Goal: Task Accomplishment & Management: Manage account settings

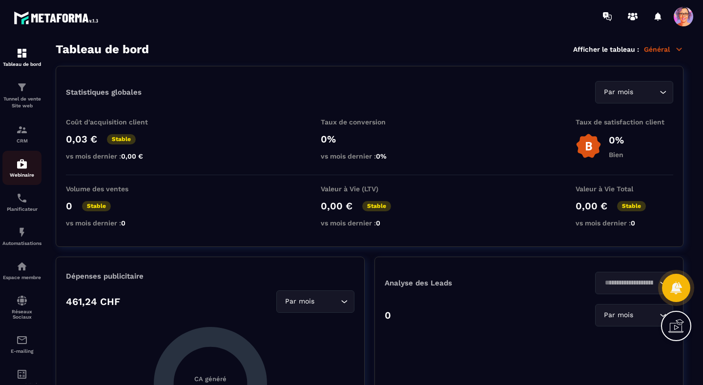
click at [23, 167] on img at bounding box center [22, 164] width 12 height 12
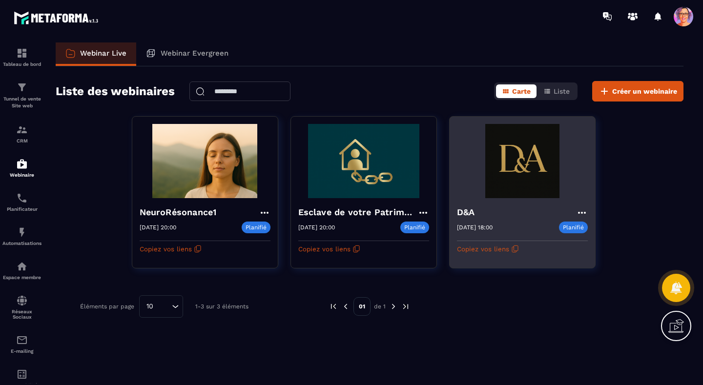
click at [511, 159] on img at bounding box center [522, 161] width 131 height 74
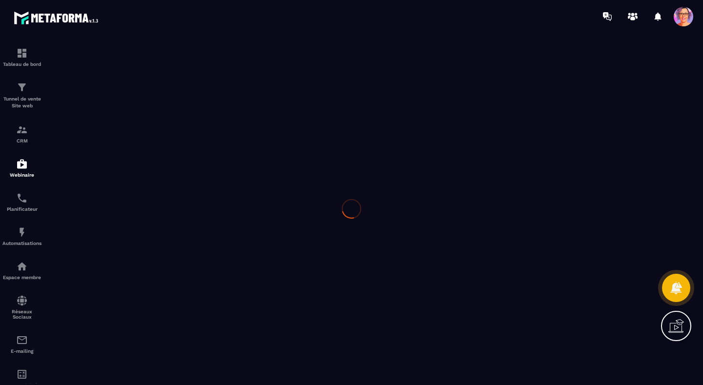
type input "***"
type textarea "**********"
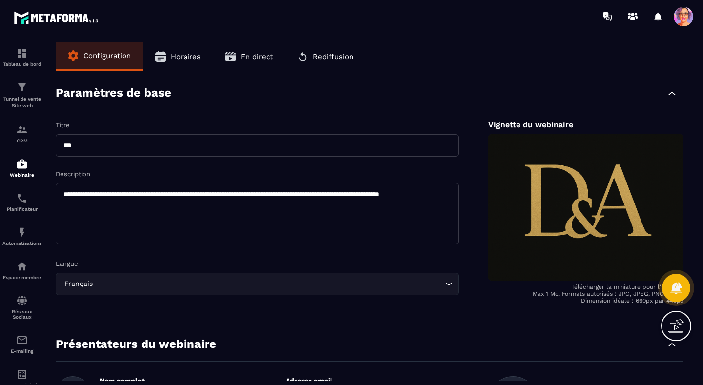
click at [671, 96] on icon "button" at bounding box center [672, 94] width 12 height 12
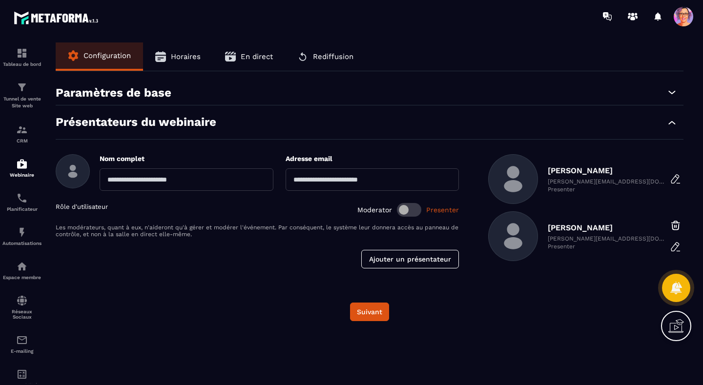
click at [127, 182] on input "text" at bounding box center [187, 179] width 174 height 22
type input "**********"
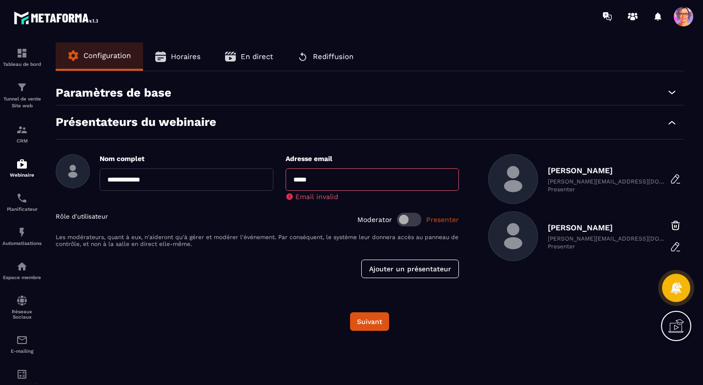
click at [310, 177] on input "*****" at bounding box center [373, 179] width 174 height 22
type input "**********"
click at [395, 269] on div "**********" at bounding box center [370, 206] width 628 height 183
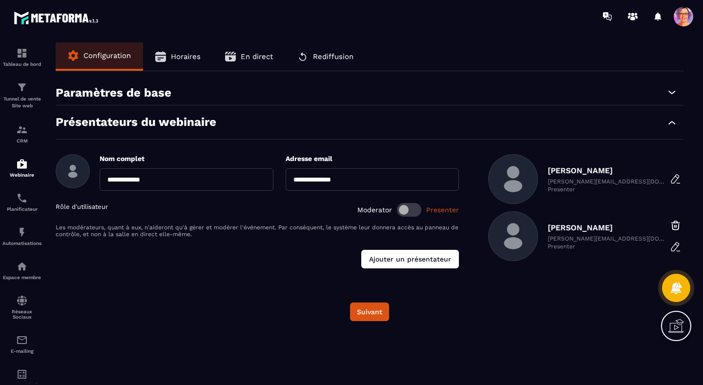
click at [397, 258] on button "Ajouter un présentateur" at bounding box center [410, 259] width 98 height 19
click at [166, 182] on input "**********" at bounding box center [187, 179] width 174 height 22
type input "*"
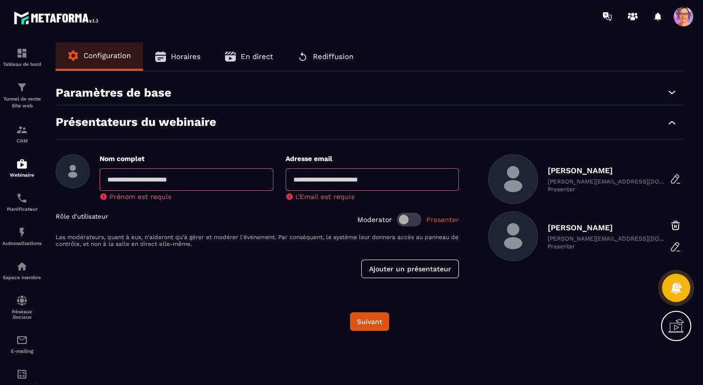
click at [551, 249] on p "Presenter" at bounding box center [606, 246] width 117 height 7
click at [365, 325] on button "Suivant" at bounding box center [369, 322] width 39 height 19
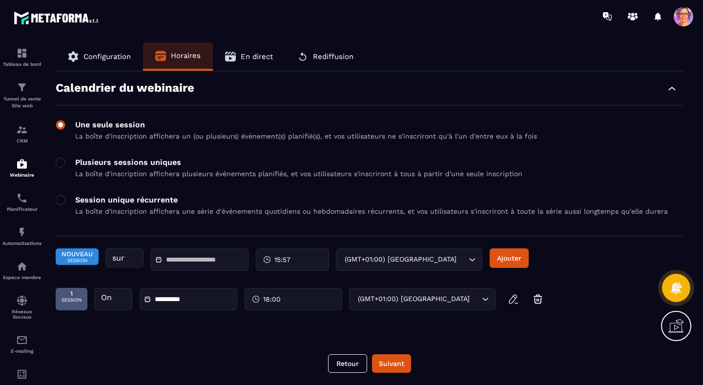
click at [63, 125] on span at bounding box center [61, 125] width 10 height 10
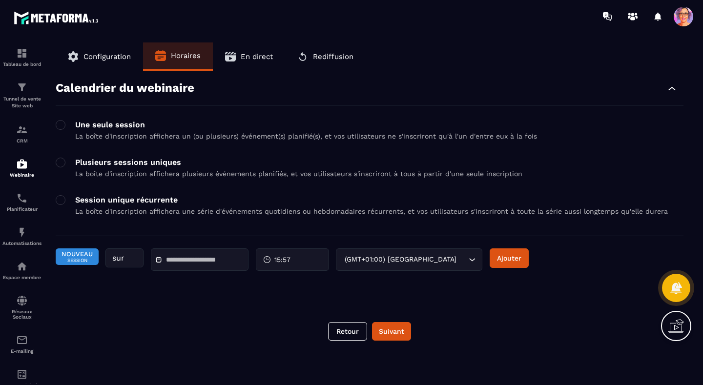
click at [117, 262] on div "sur" at bounding box center [124, 258] width 38 height 19
click at [87, 256] on span "Nouveau" at bounding box center [77, 253] width 31 height 7
click at [141, 261] on div "sur" at bounding box center [124, 258] width 38 height 19
click at [197, 262] on input "text" at bounding box center [200, 259] width 68 height 7
click at [312, 115] on div "Calendrier du webinaire Une seule session La boîte d'inscription affichera un (…" at bounding box center [370, 184] width 628 height 207
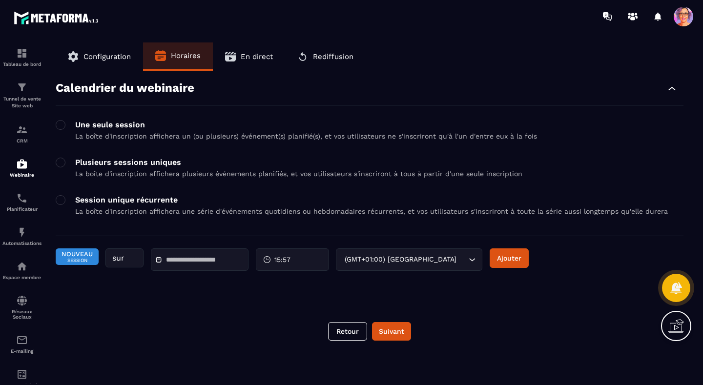
click at [262, 55] on span "En direct" at bounding box center [257, 56] width 32 height 9
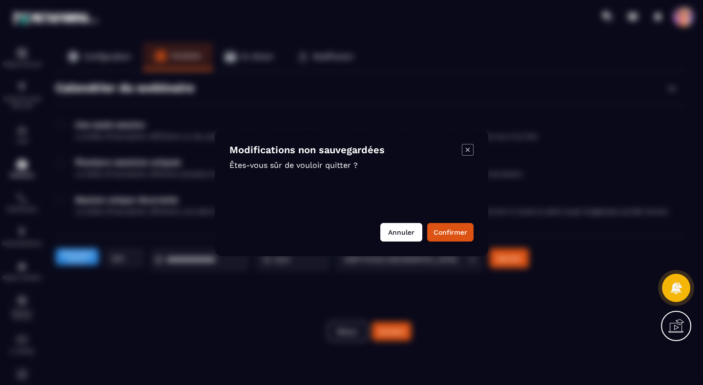
click at [396, 234] on button "Annuler" at bounding box center [401, 232] width 42 height 19
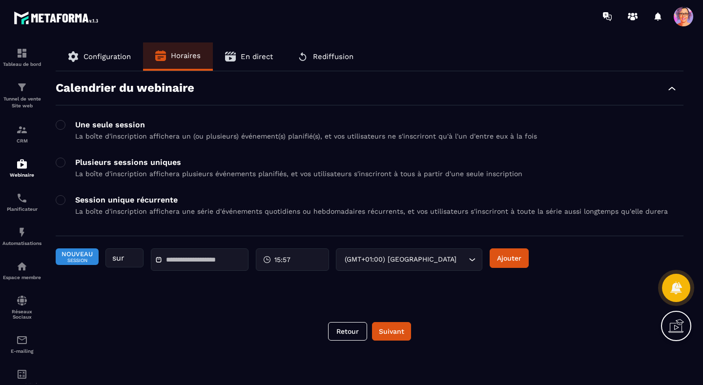
click at [330, 58] on span "Rediffusion" at bounding box center [333, 56] width 41 height 9
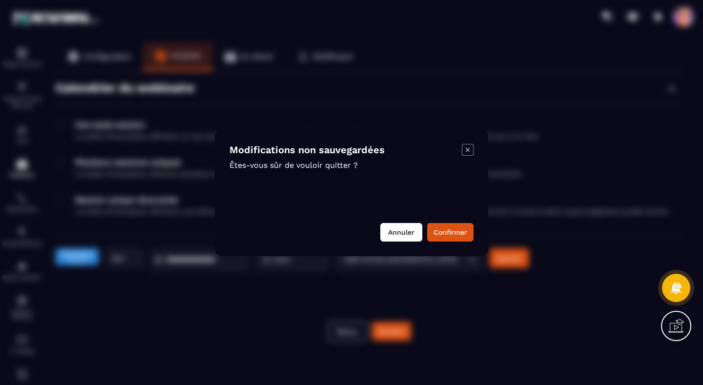
click at [403, 233] on button "Annuler" at bounding box center [401, 232] width 42 height 19
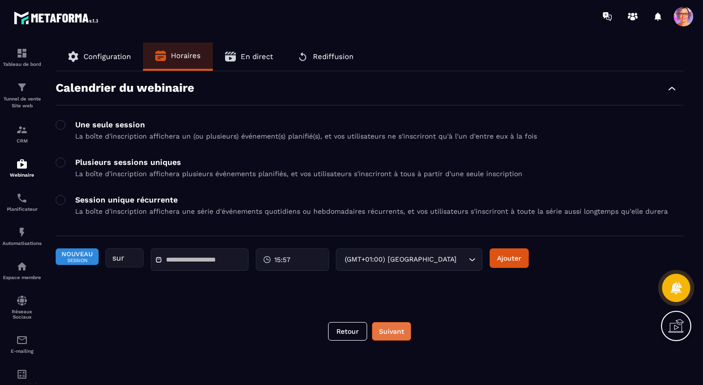
click at [390, 334] on button "Suivant" at bounding box center [391, 331] width 39 height 19
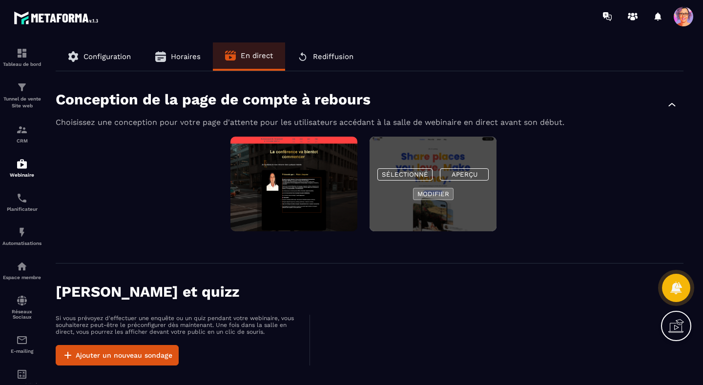
click at [428, 192] on button "Modifier" at bounding box center [433, 194] width 41 height 12
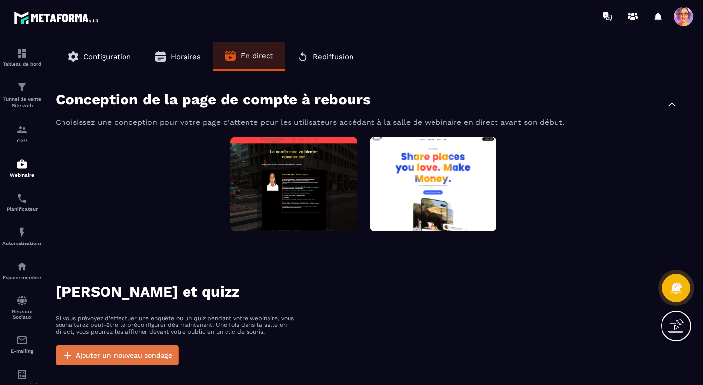
click at [68, 354] on icon "button" at bounding box center [68, 356] width 12 height 12
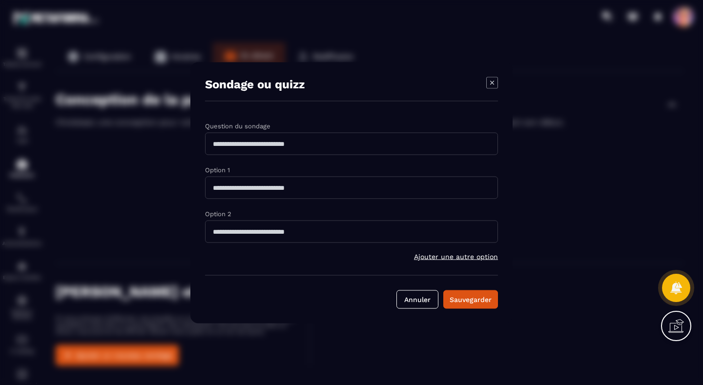
click at [442, 256] on span "Ajouter une autre option" at bounding box center [456, 256] width 84 height 8
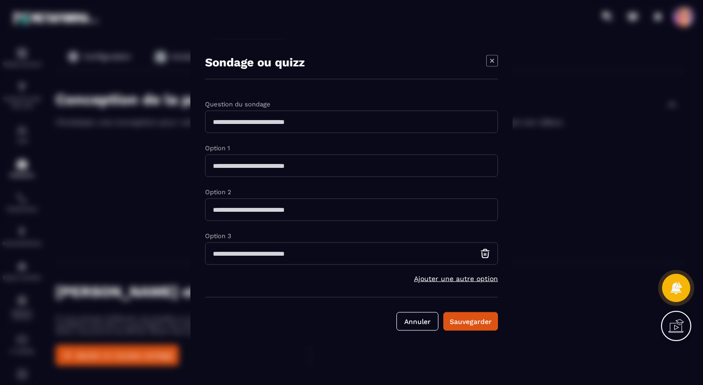
click at [492, 63] on icon "Modal window" at bounding box center [492, 61] width 12 height 12
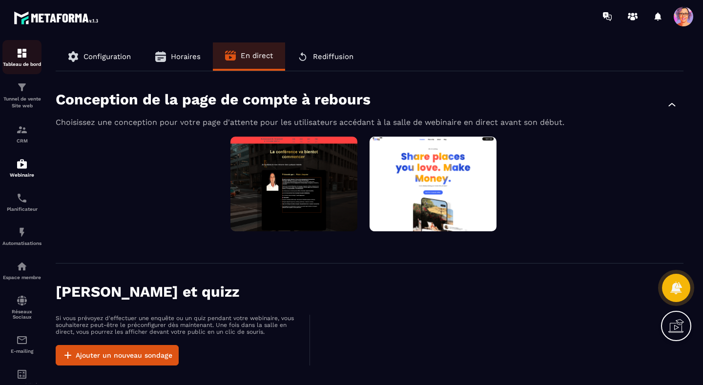
click at [22, 57] on img at bounding box center [22, 53] width 12 height 12
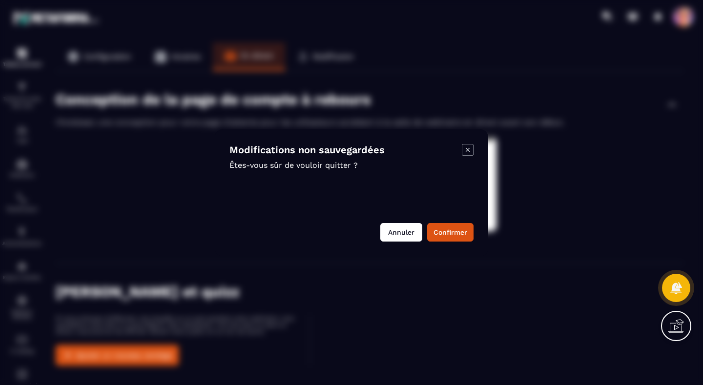
click at [400, 233] on button "Annuler" at bounding box center [401, 232] width 42 height 19
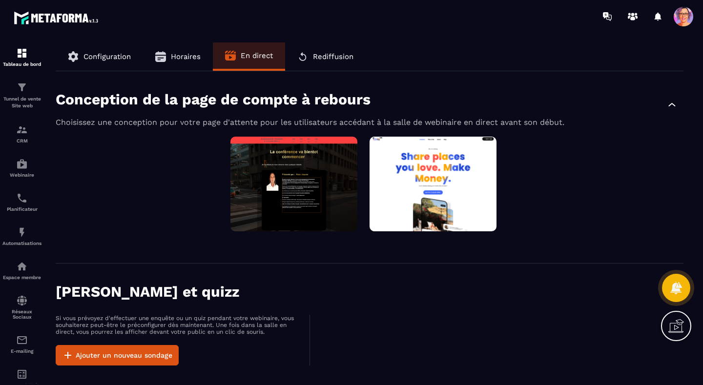
click at [672, 105] on icon "button" at bounding box center [672, 105] width 12 height 12
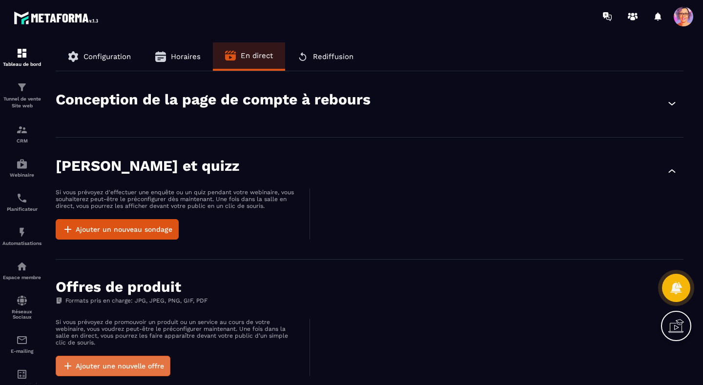
click at [84, 368] on button "Ajouter une nouvelle offre" at bounding box center [113, 366] width 115 height 21
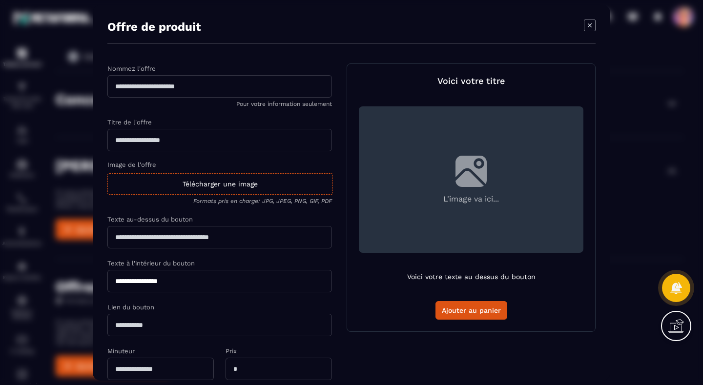
click at [589, 24] on icon "Modal window" at bounding box center [590, 25] width 12 height 12
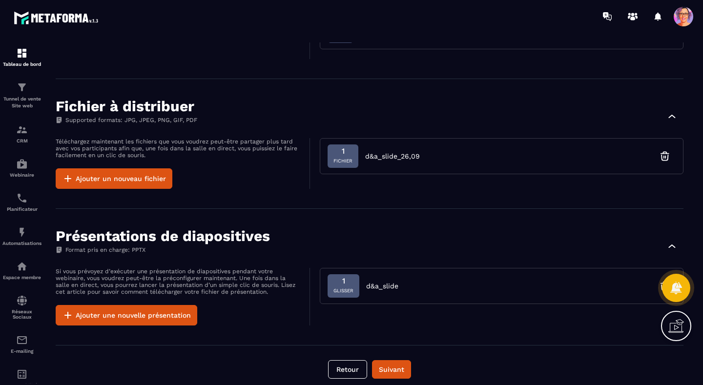
scroll to position [496, 0]
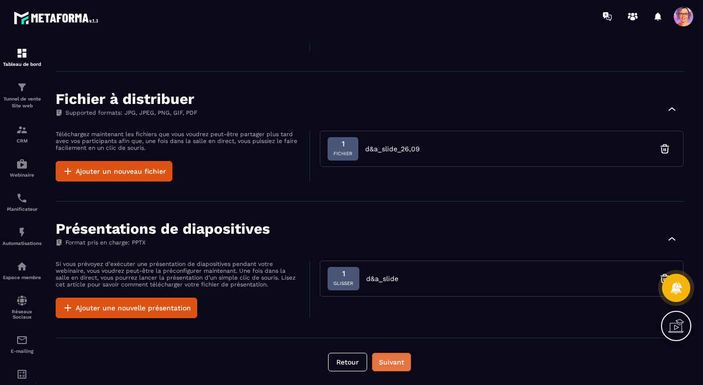
click at [390, 361] on button "Suivant" at bounding box center [391, 362] width 39 height 19
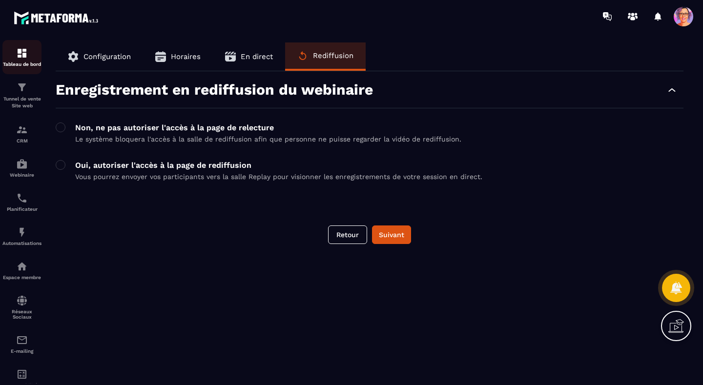
click at [21, 53] on img at bounding box center [22, 53] width 12 height 12
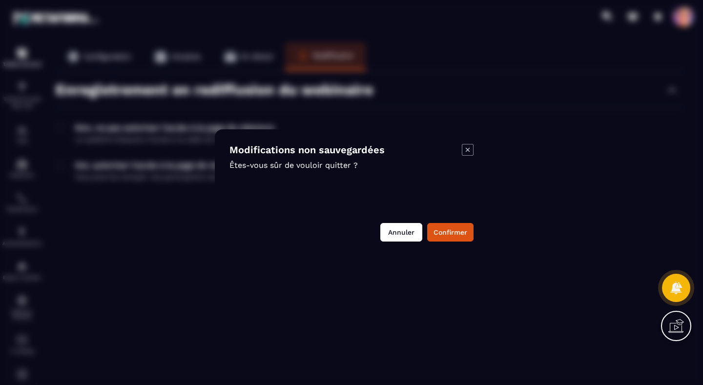
click at [393, 238] on button "Annuler" at bounding box center [401, 232] width 42 height 19
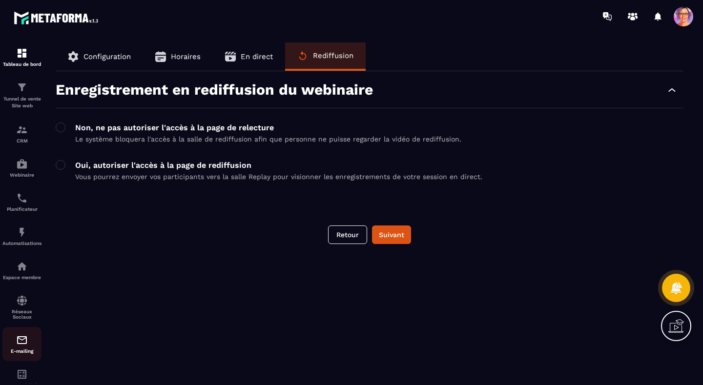
click at [22, 343] on img at bounding box center [22, 340] width 12 height 12
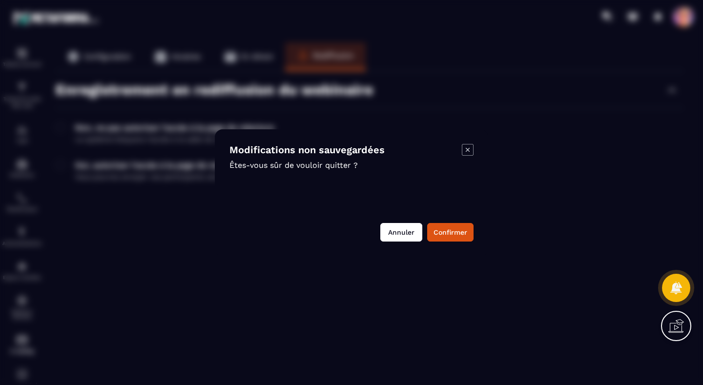
click at [395, 232] on button "Annuler" at bounding box center [401, 232] width 42 height 19
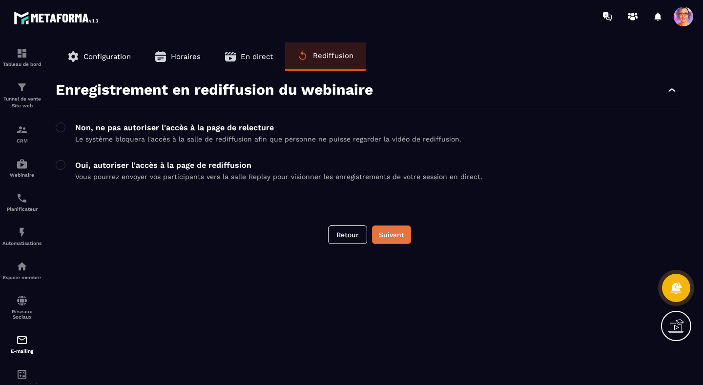
click at [388, 232] on button "Suivant" at bounding box center [391, 235] width 39 height 19
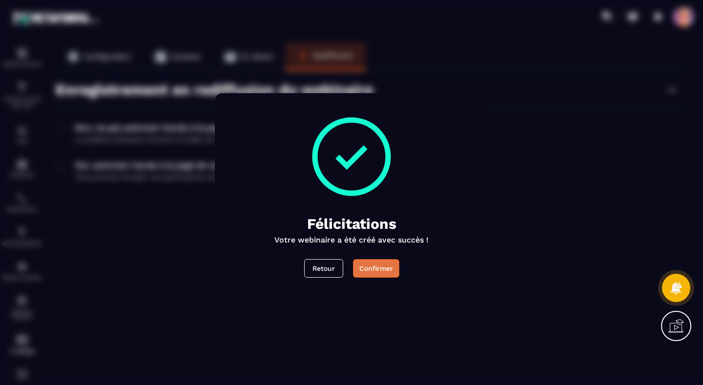
click at [374, 269] on button "Confirmer" at bounding box center [376, 268] width 46 height 19
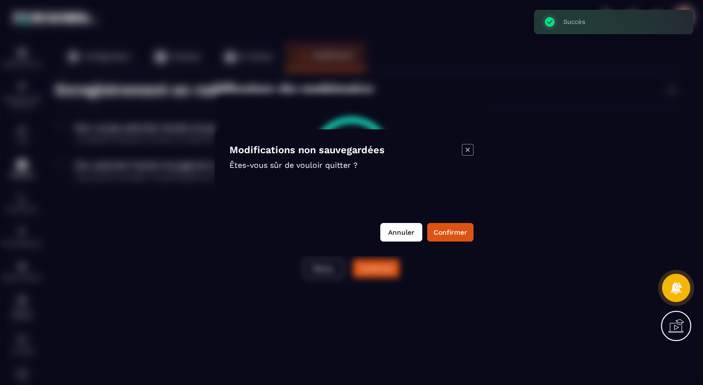
click at [400, 228] on button "Annuler" at bounding box center [401, 232] width 42 height 19
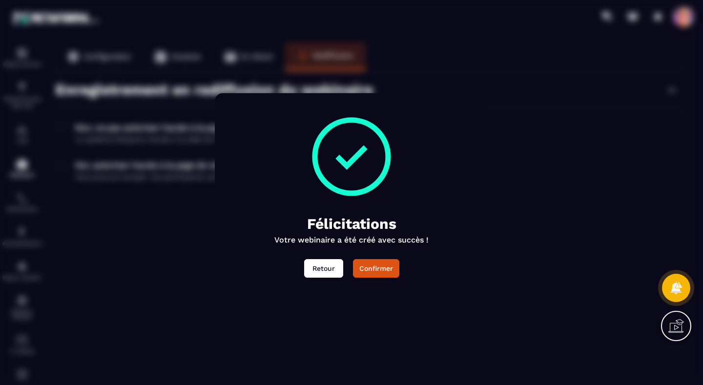
click at [327, 270] on button "Retour" at bounding box center [323, 268] width 39 height 19
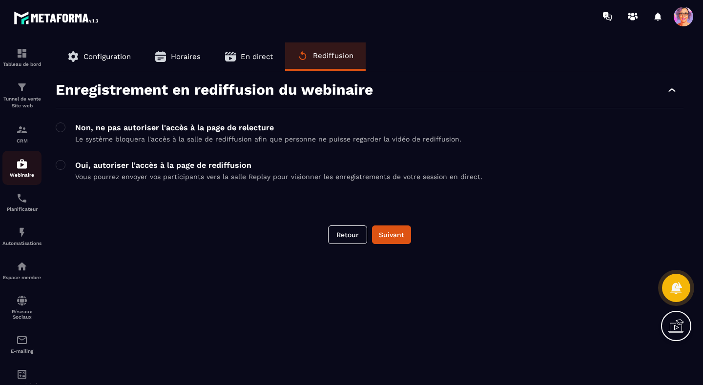
click at [24, 167] on img at bounding box center [22, 164] width 12 height 12
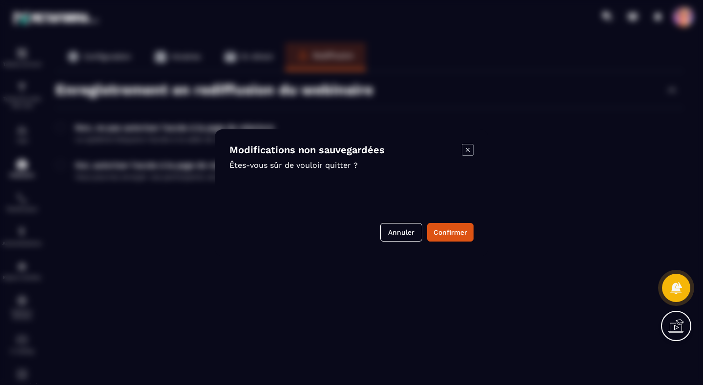
click at [23, 125] on div "Modal window" at bounding box center [351, 192] width 703 height 385
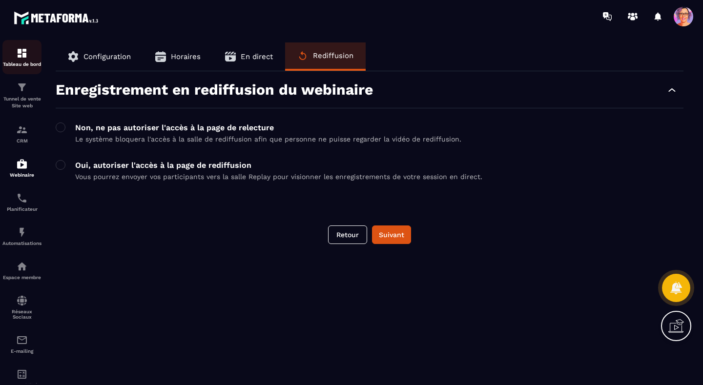
click at [22, 54] on img at bounding box center [22, 53] width 12 height 12
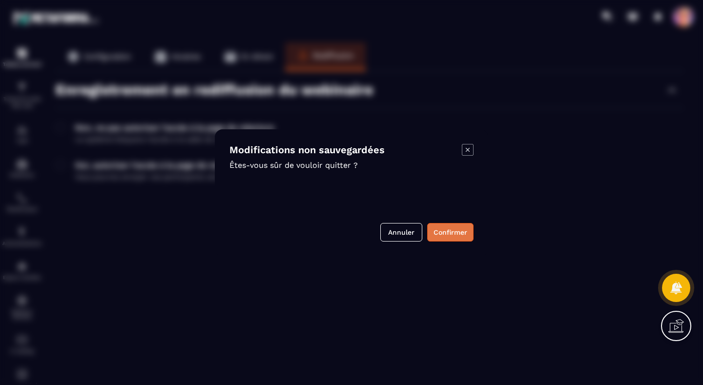
click at [444, 236] on button "Confirmer" at bounding box center [450, 232] width 46 height 19
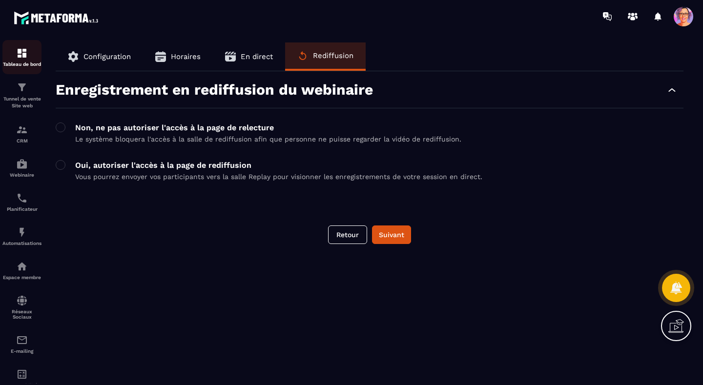
click at [21, 54] on img at bounding box center [22, 53] width 12 height 12
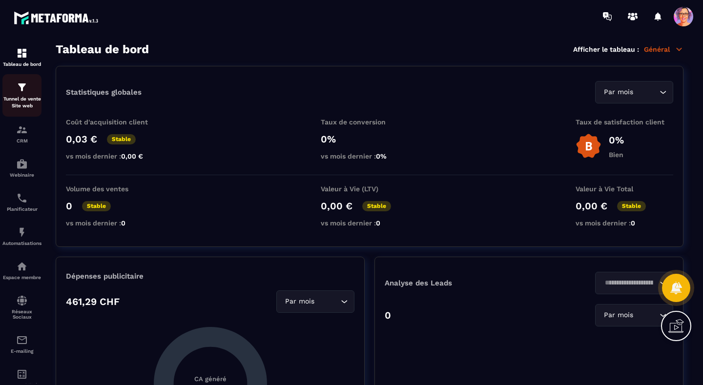
click at [23, 95] on div "Tunnel de vente Site web" at bounding box center [21, 96] width 39 height 28
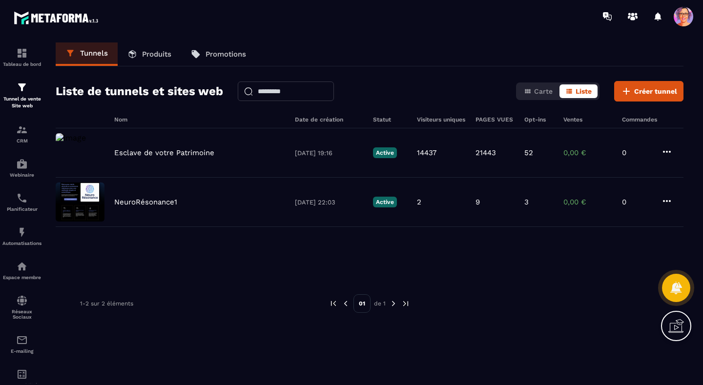
click at [147, 55] on p "Produits" at bounding box center [156, 54] width 29 height 9
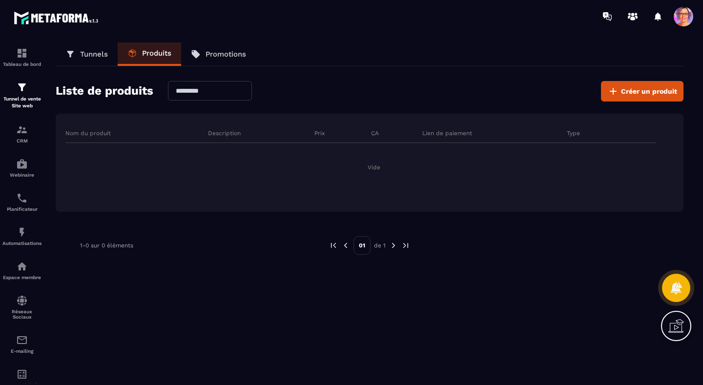
click at [217, 54] on p "Promotions" at bounding box center [226, 54] width 41 height 9
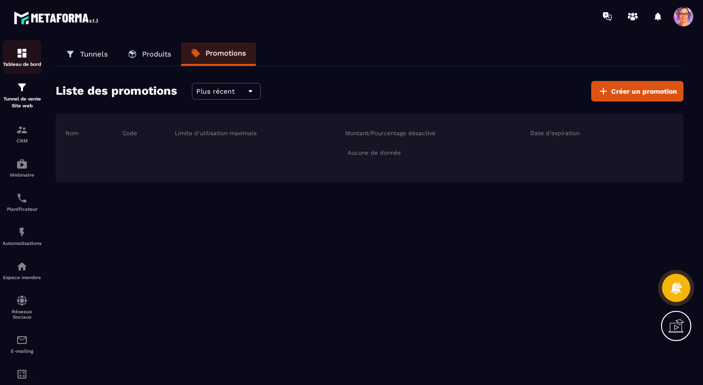
click at [22, 57] on img at bounding box center [22, 53] width 12 height 12
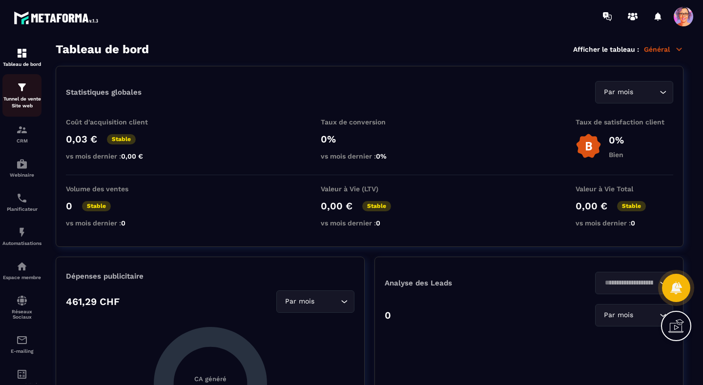
click at [22, 88] on img at bounding box center [22, 88] width 12 height 12
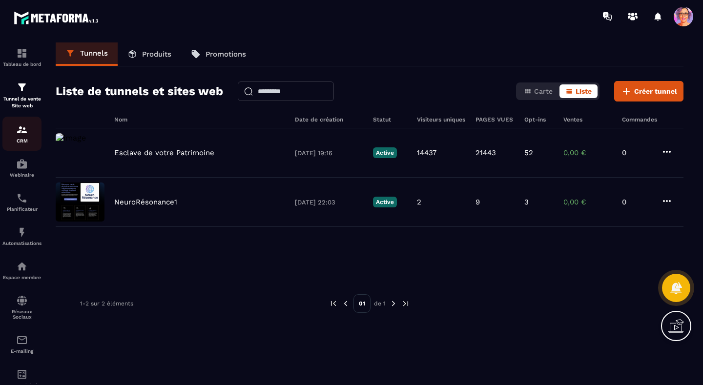
click at [24, 131] on img at bounding box center [22, 130] width 12 height 12
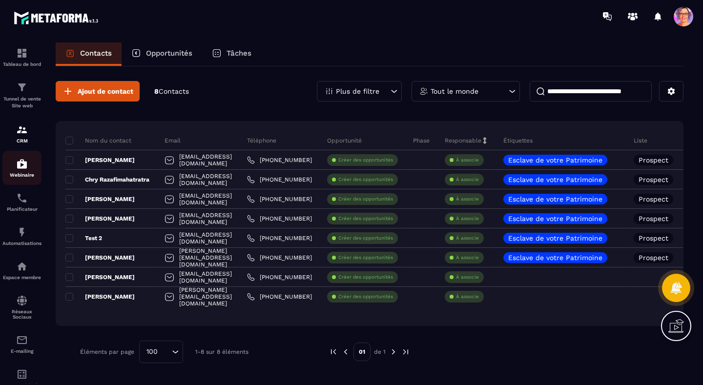
click at [21, 168] on img at bounding box center [22, 164] width 12 height 12
